Goal: Transaction & Acquisition: Purchase product/service

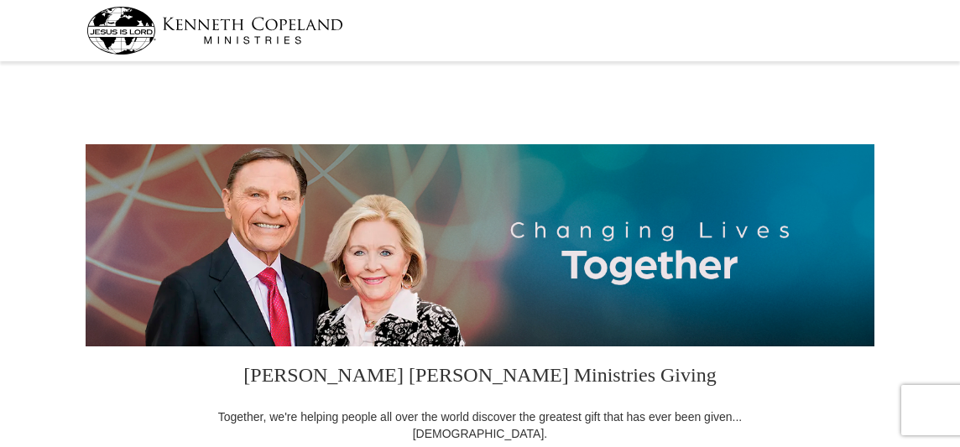
select select "FL"
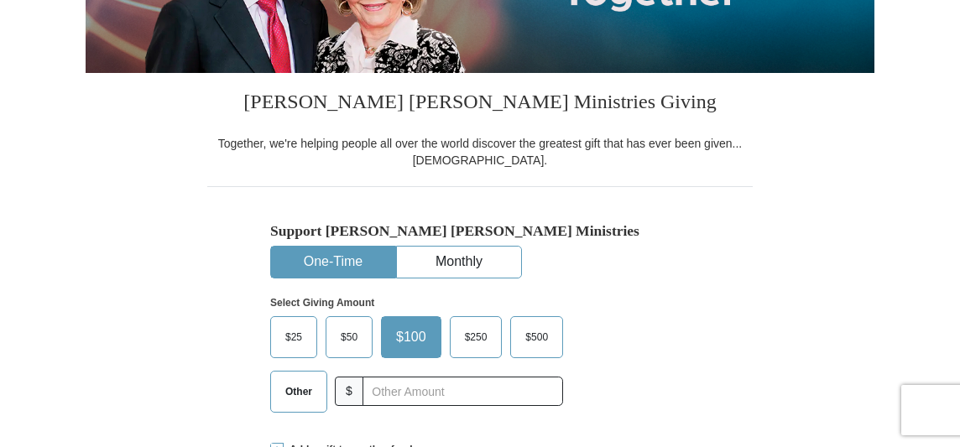
scroll to position [347, 0]
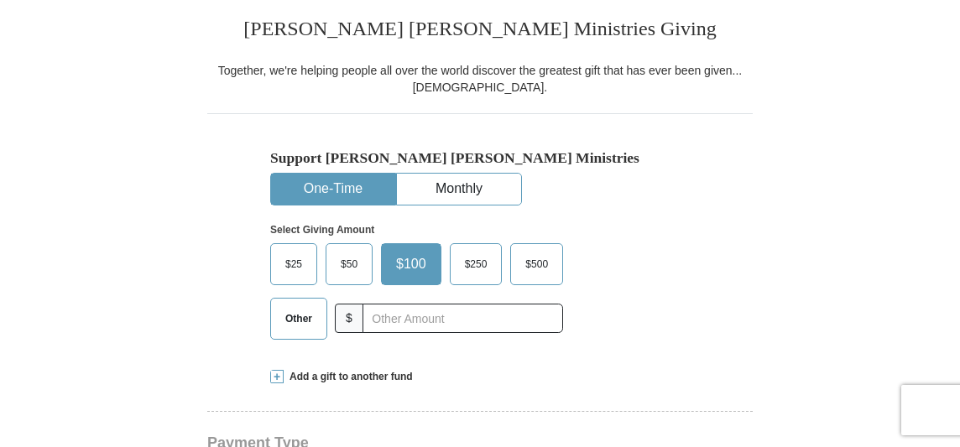
click at [468, 261] on span "$250" at bounding box center [475, 264] width 39 height 25
click at [0, 0] on input "$250" at bounding box center [0, 0] width 0 height 0
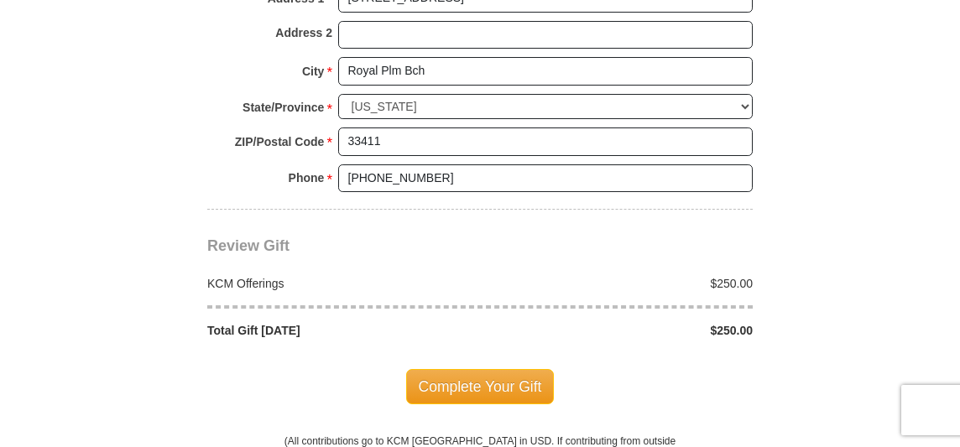
scroll to position [1335, 0]
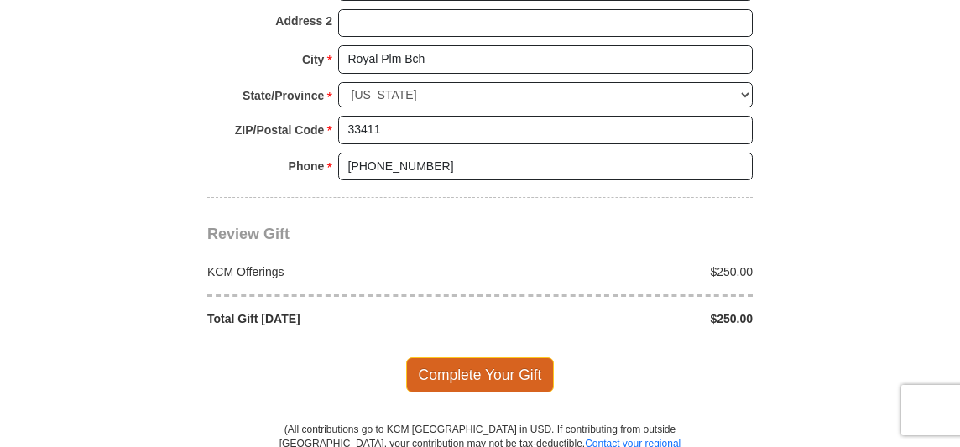
click at [523, 390] on div "Complete Your Gift" at bounding box center [479, 375] width 545 height 96
click at [495, 365] on span "Complete Your Gift" at bounding box center [480, 374] width 149 height 35
